Goal: Transaction & Acquisition: Purchase product/service

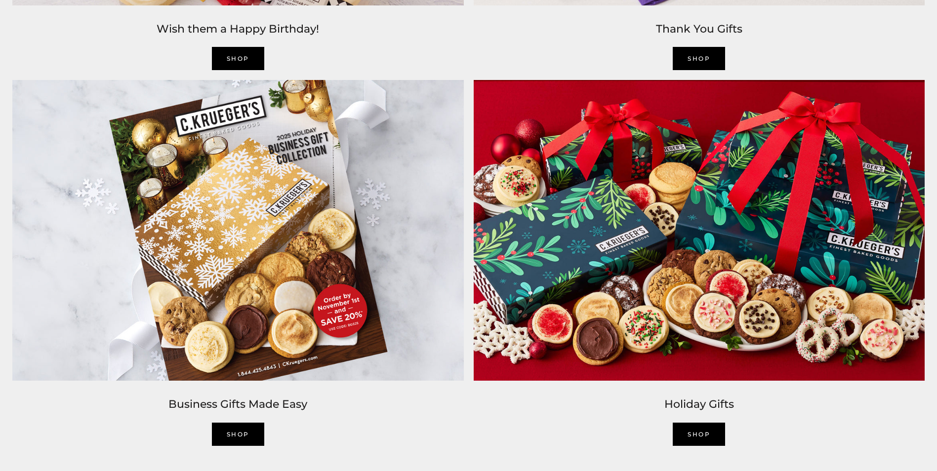
scroll to position [2026, 0]
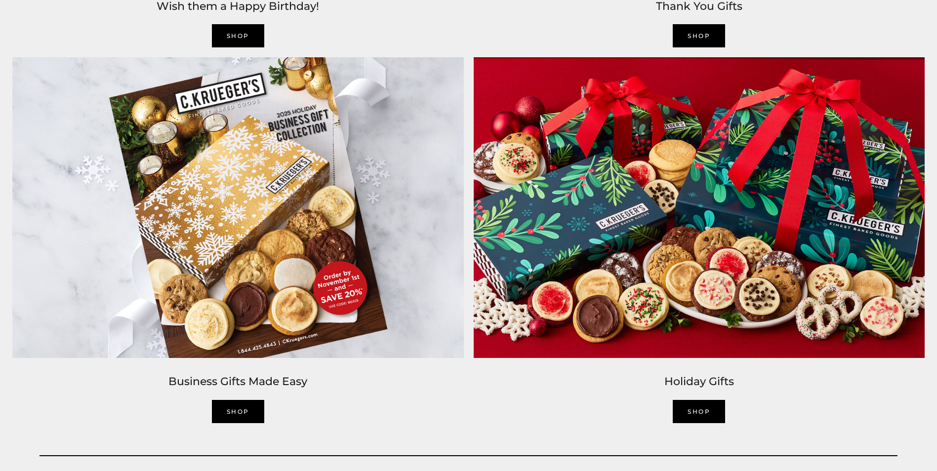
click at [698, 414] on link "SHOP" at bounding box center [699, 411] width 52 height 23
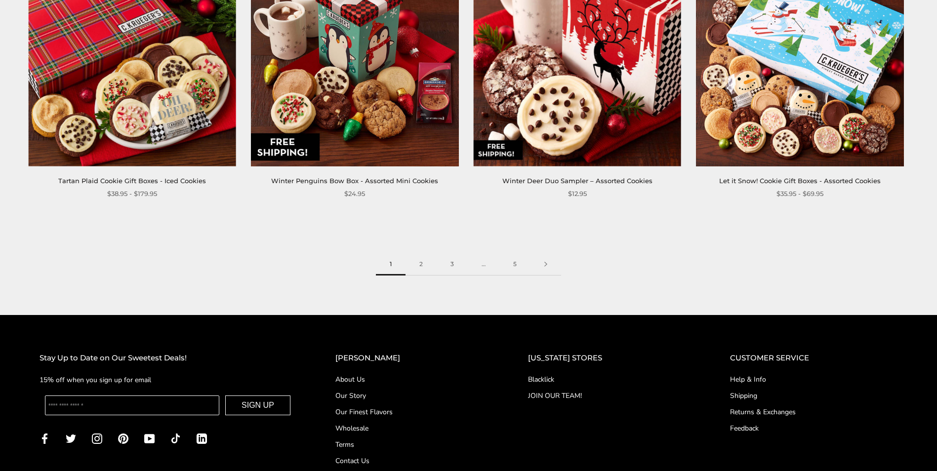
scroll to position [1630, 0]
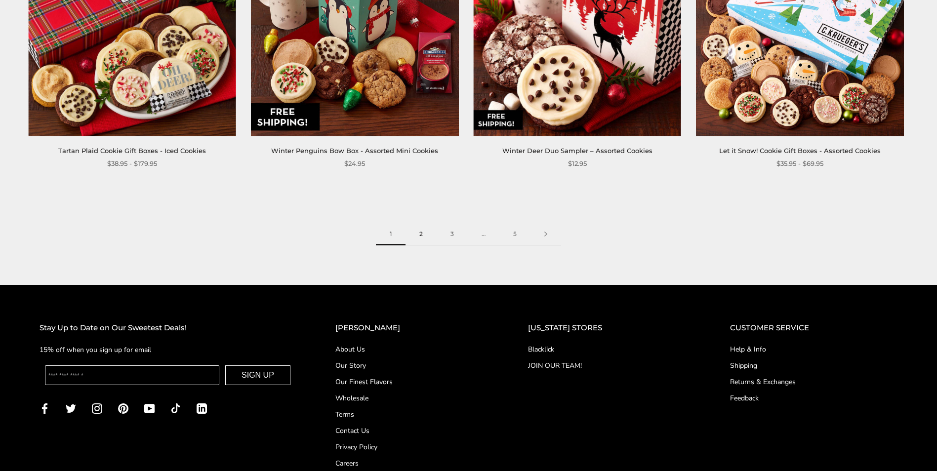
click at [420, 233] on link "2" at bounding box center [421, 234] width 31 height 22
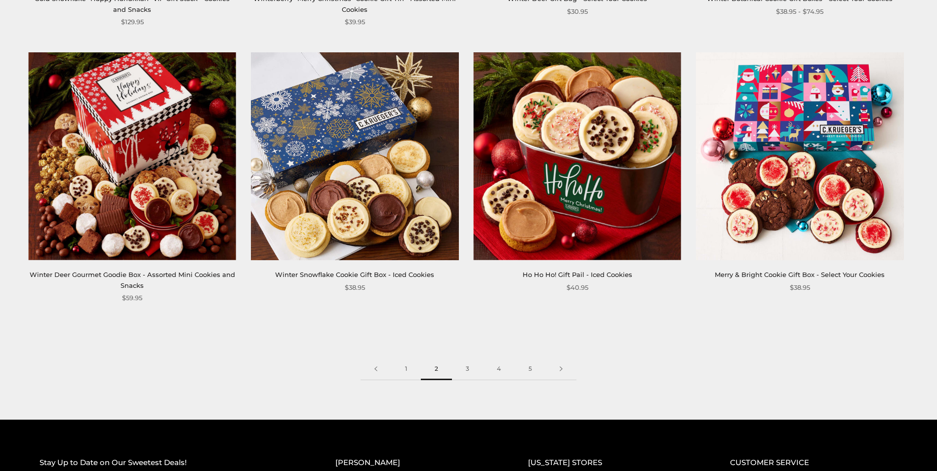
scroll to position [1532, 0]
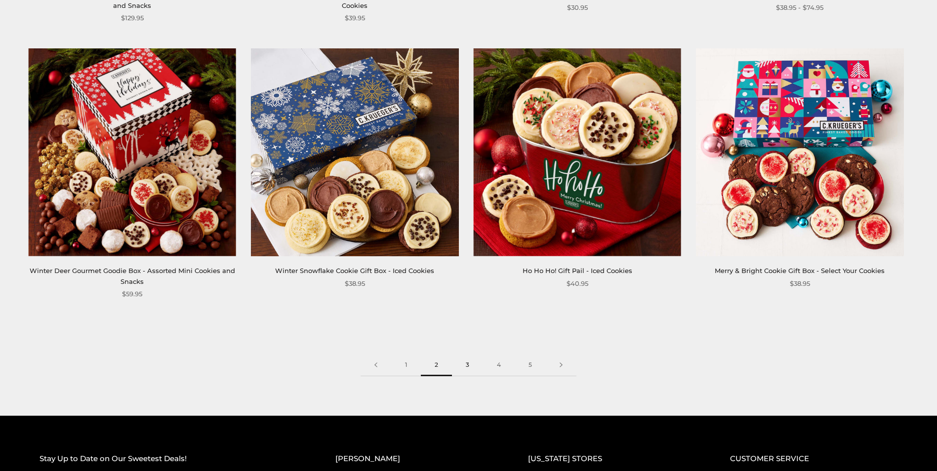
click at [470, 355] on link "3" at bounding box center [467, 365] width 31 height 22
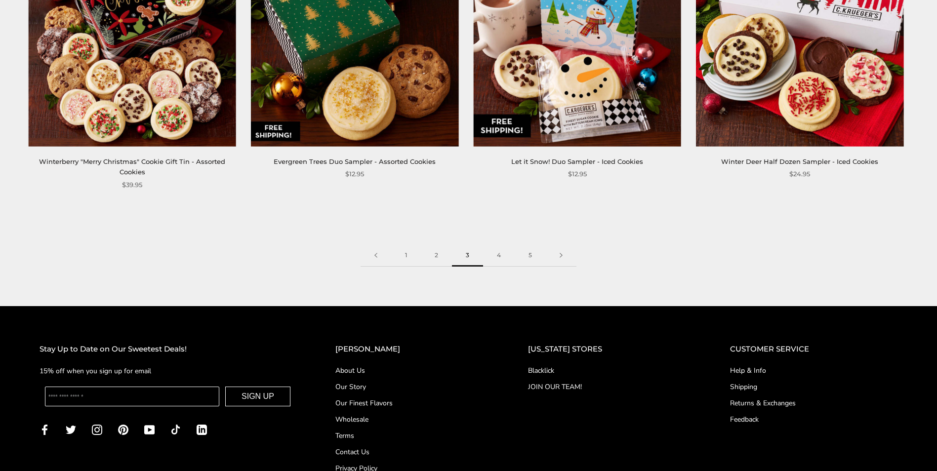
scroll to position [1680, 0]
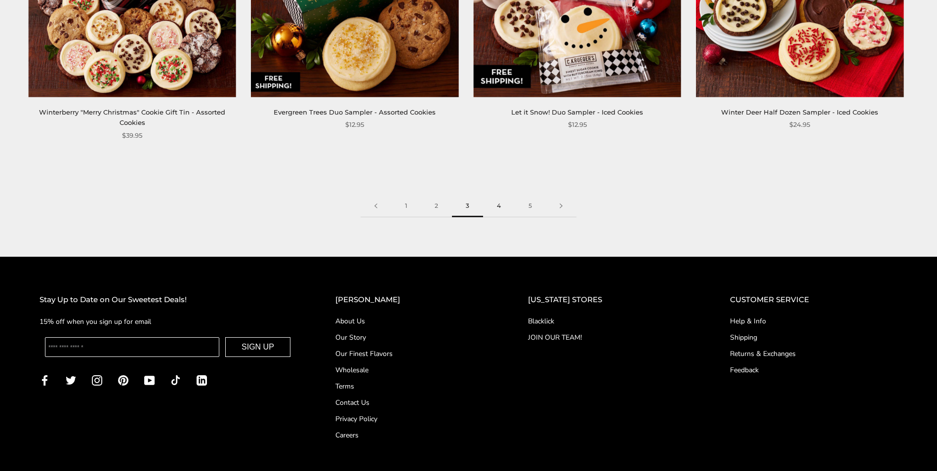
click at [497, 205] on link "4" at bounding box center [499, 206] width 32 height 22
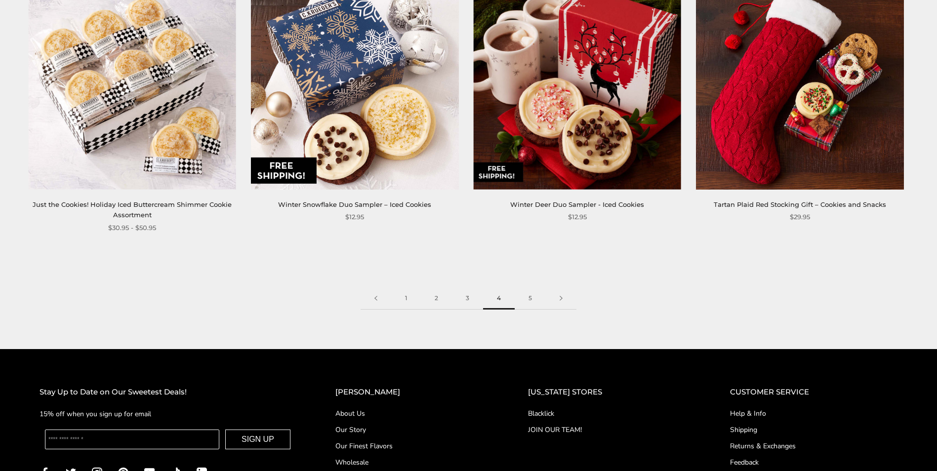
scroll to position [1630, 0]
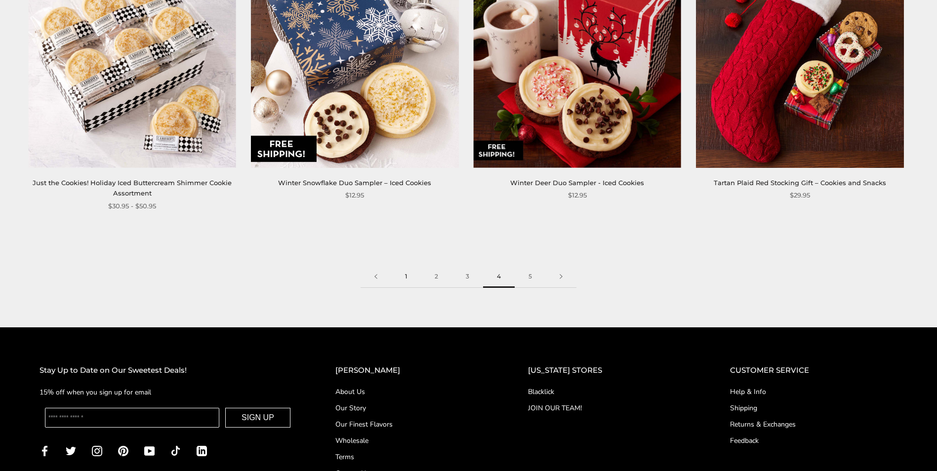
click at [406, 277] on link "1" at bounding box center [406, 277] width 30 height 22
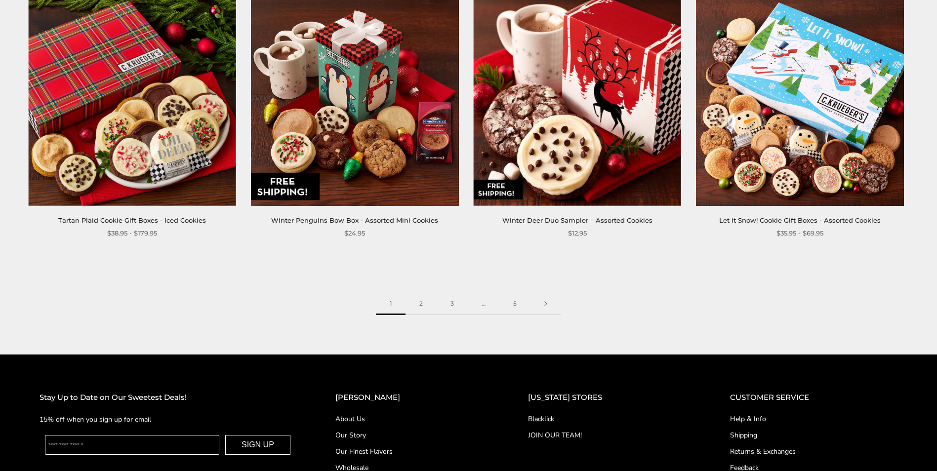
scroll to position [1532, 0]
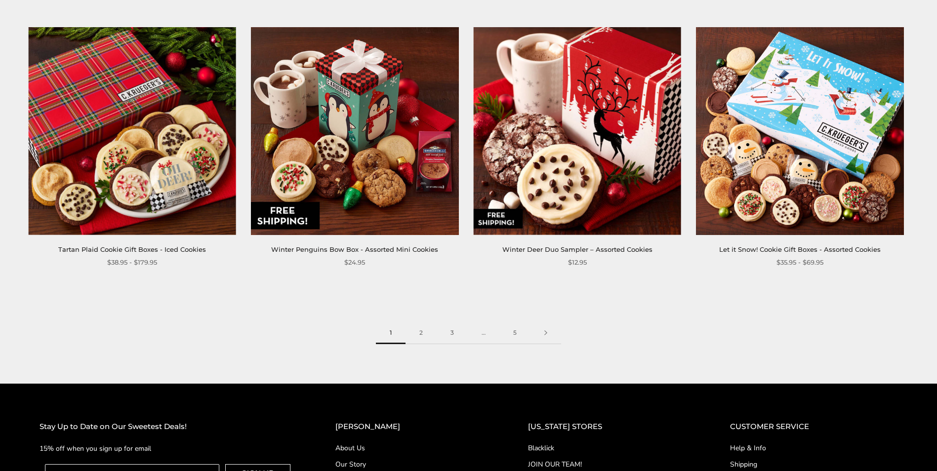
click at [372, 142] on img at bounding box center [355, 131] width 208 height 208
click at [578, 152] on img at bounding box center [577, 131] width 208 height 208
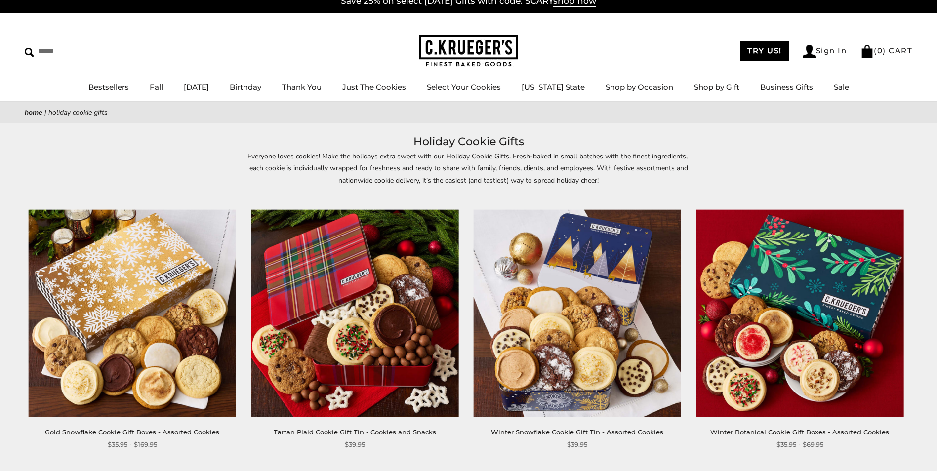
scroll to position [0, 0]
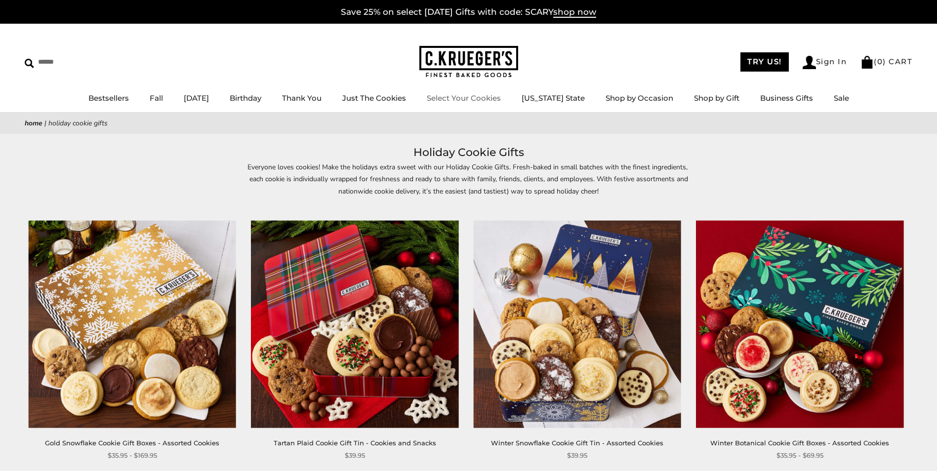
click at [471, 95] on link "Select Your Cookies" at bounding box center [464, 97] width 74 height 9
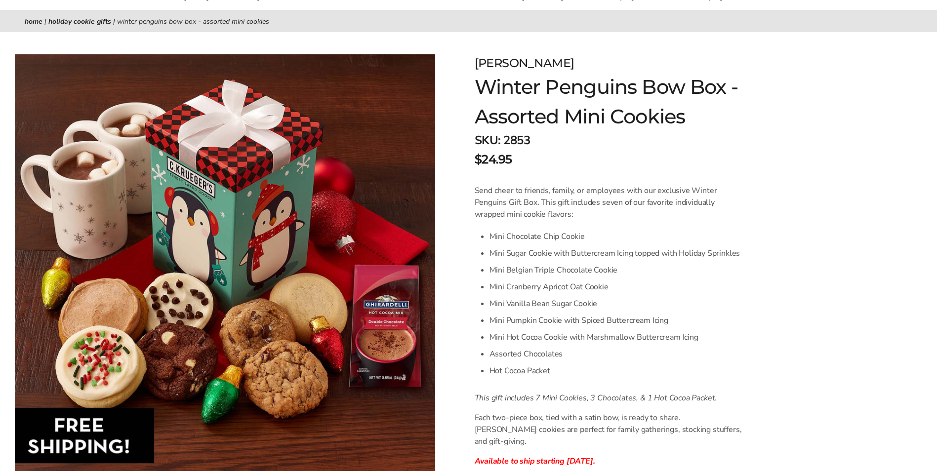
scroll to position [99, 0]
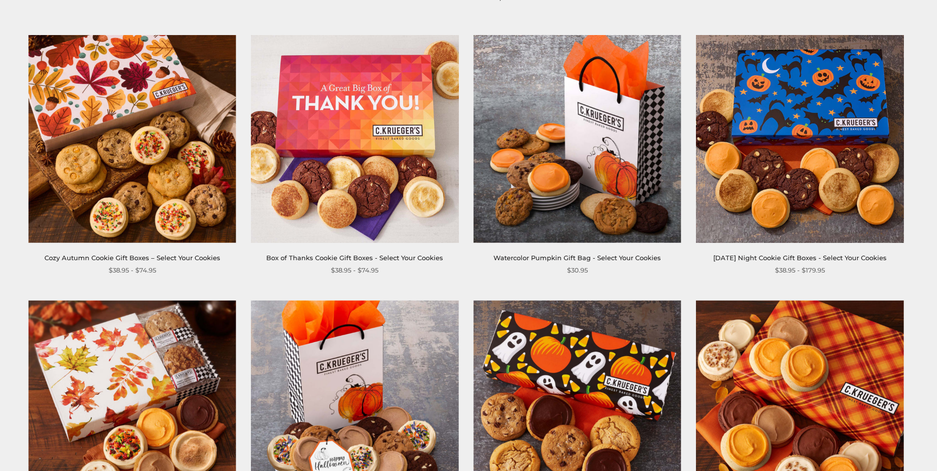
scroll to position [148, 0]
